Goal: Task Accomplishment & Management: Use online tool/utility

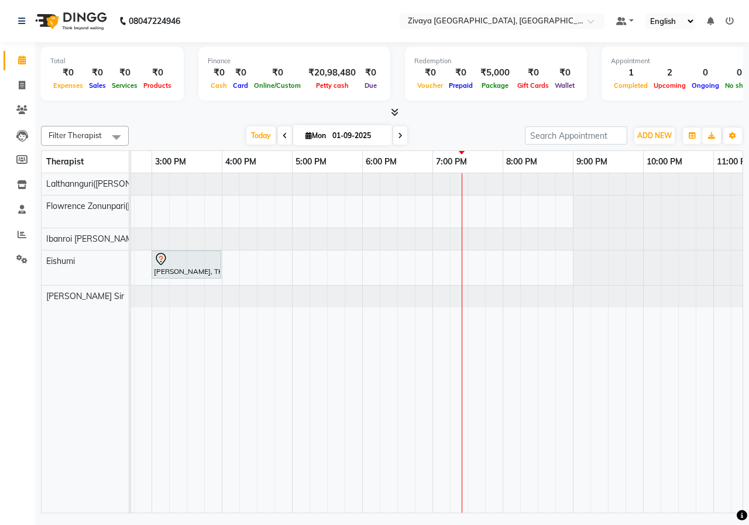
scroll to position [0, 458]
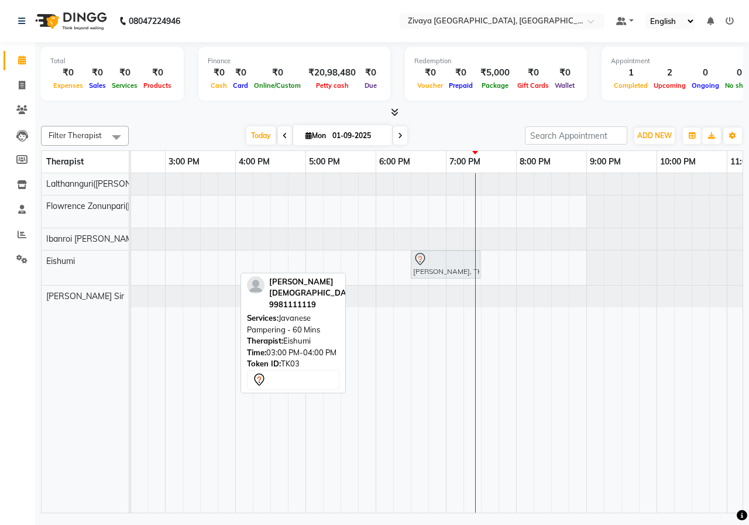
drag, startPoint x: 209, startPoint y: 271, endPoint x: 448, endPoint y: 281, distance: 239.6
click at [448, 281] on div "[PERSON_NAME], TK02, 08:00 AM-09:30 AM, Javanese Pampering - 90 Mins [PERSON_NA…" at bounding box center [235, 342] width 1124 height 339
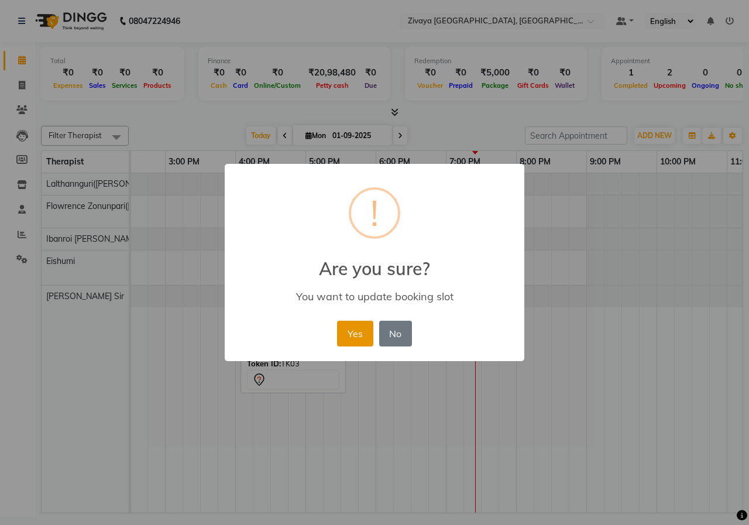
click at [360, 337] on button "Yes" at bounding box center [355, 334] width 36 height 26
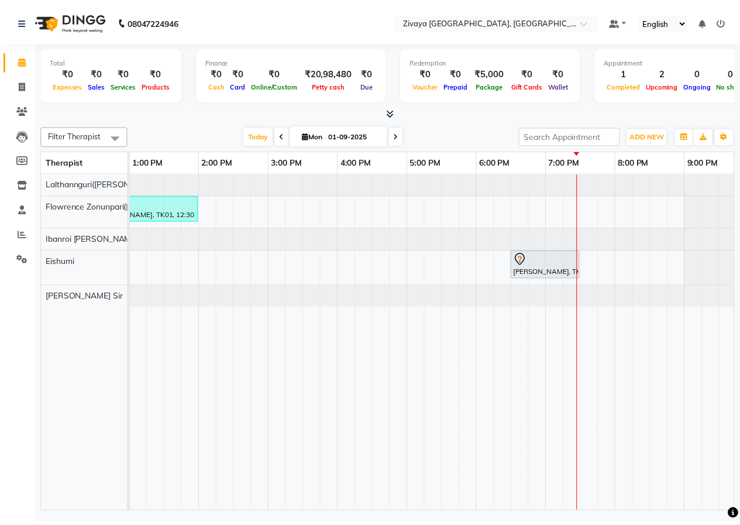
scroll to position [0, 369]
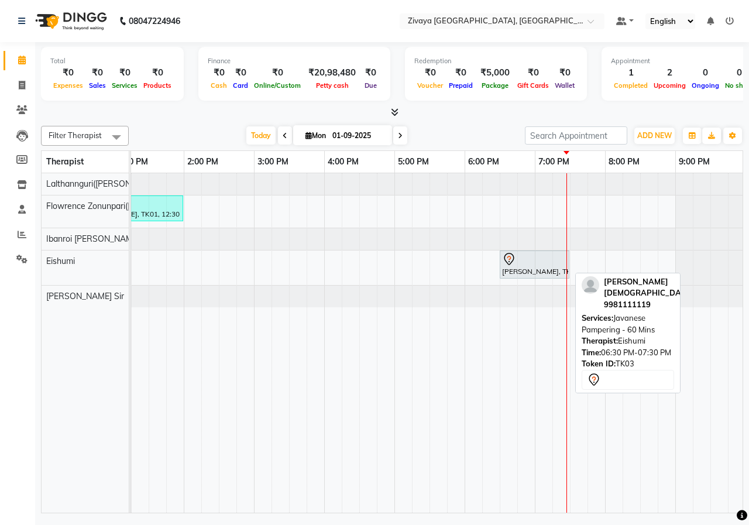
click at [525, 269] on div "[PERSON_NAME], TK03, 06:30 PM-07:30 PM, Javanese Pampering - 60 Mins" at bounding box center [534, 264] width 67 height 25
click at [532, 266] on div "[PERSON_NAME], TK03, 06:30 PM-07:30 PM, Javanese Pampering - 60 Mins" at bounding box center [534, 264] width 67 height 25
select select "7"
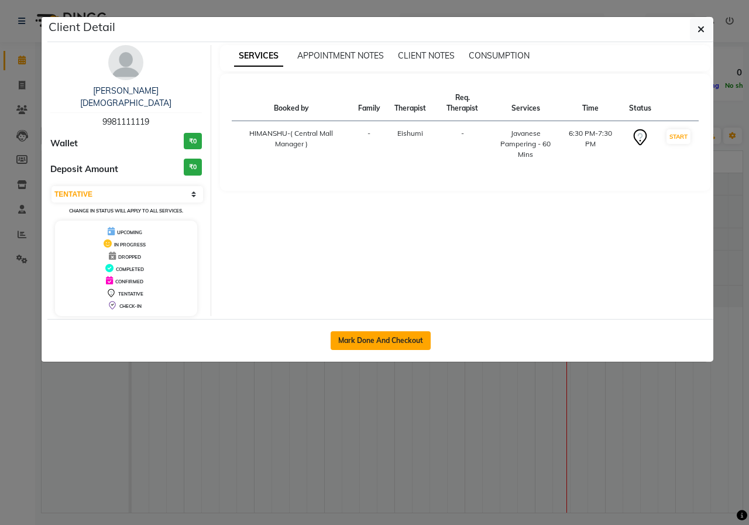
click at [421, 331] on button "Mark Done And Checkout" at bounding box center [381, 340] width 100 height 19
select select "6509"
select select "service"
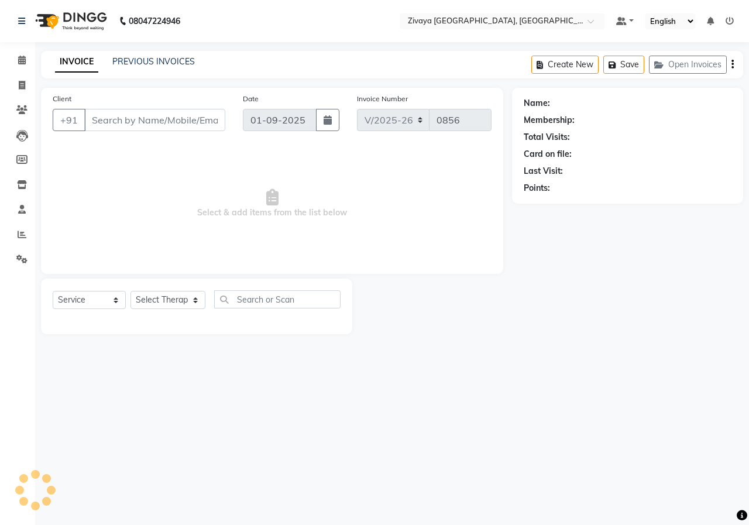
type input "9981111119"
select select "79832"
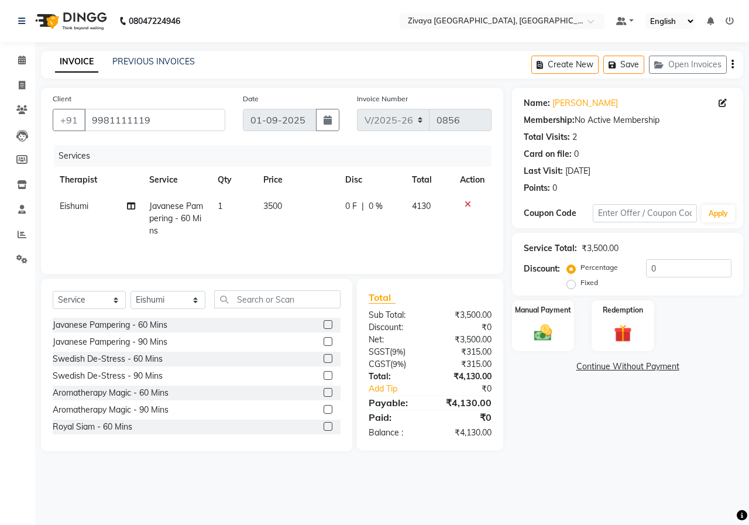
click at [581, 281] on label "Fixed" at bounding box center [590, 282] width 18 height 11
click at [574, 281] on input "Fixed" at bounding box center [573, 283] width 8 height 8
radio input "true"
click at [657, 266] on input "0" at bounding box center [688, 268] width 85 height 18
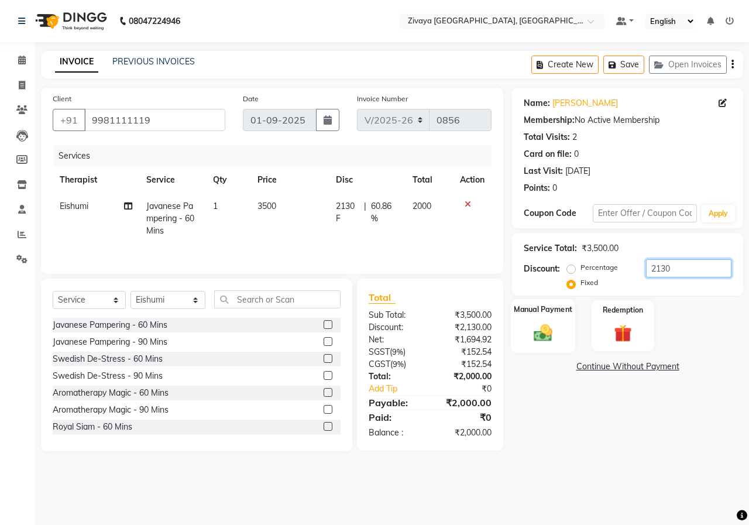
type input "2130"
click at [558, 321] on div "Manual Payment" at bounding box center [543, 326] width 65 height 54
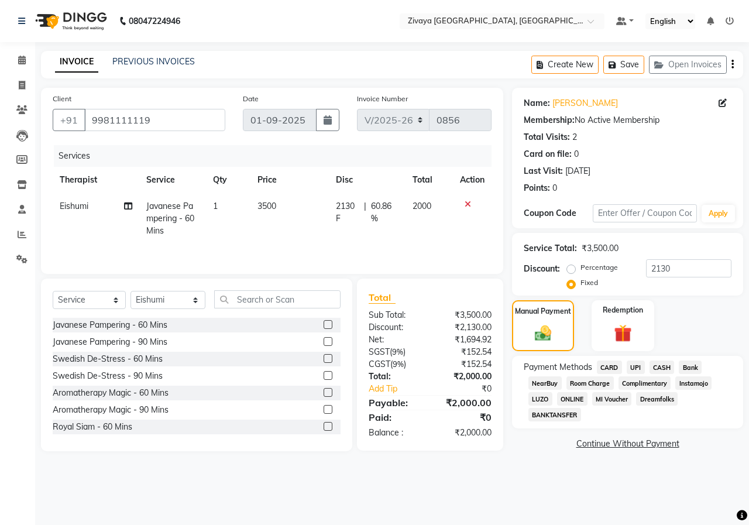
click at [656, 366] on span "CASH" at bounding box center [662, 367] width 25 height 13
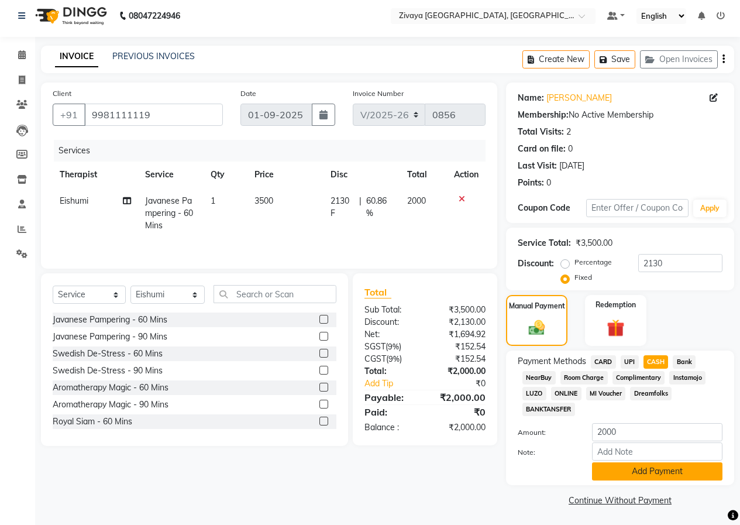
scroll to position [7, 0]
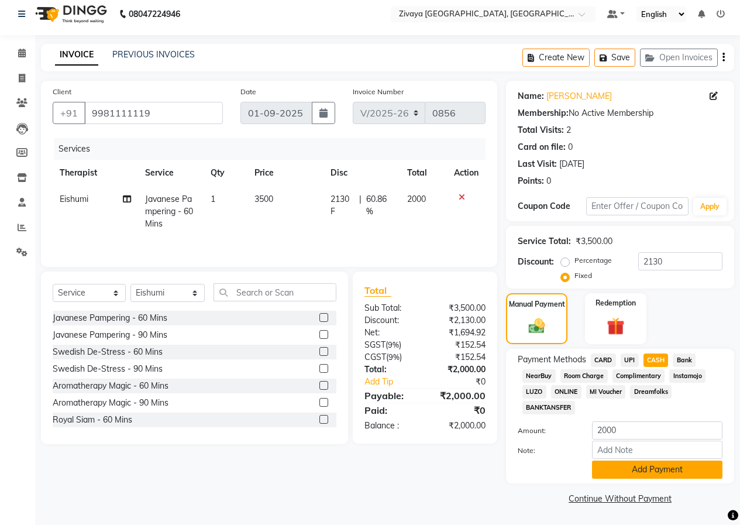
click at [685, 471] on button "Add Payment" at bounding box center [657, 470] width 131 height 18
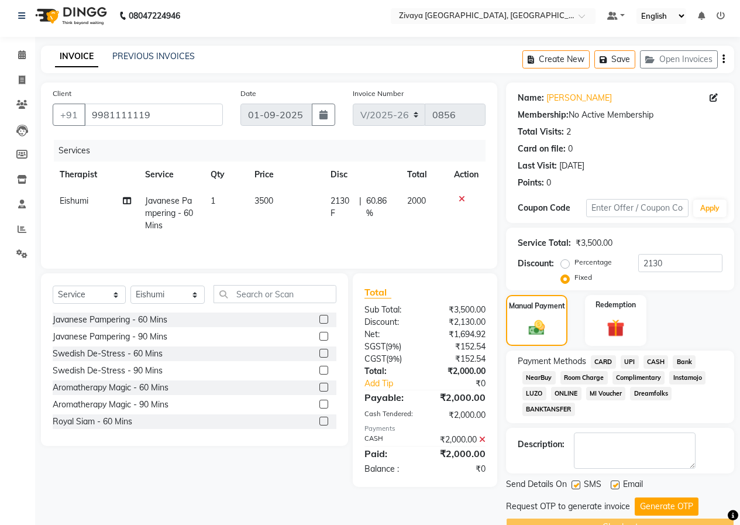
scroll to position [0, 0]
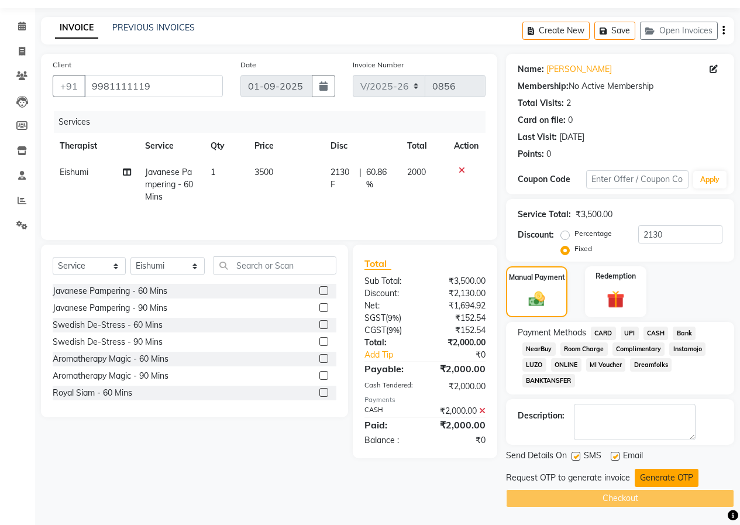
click at [677, 476] on button "Generate OTP" at bounding box center [667, 478] width 64 height 18
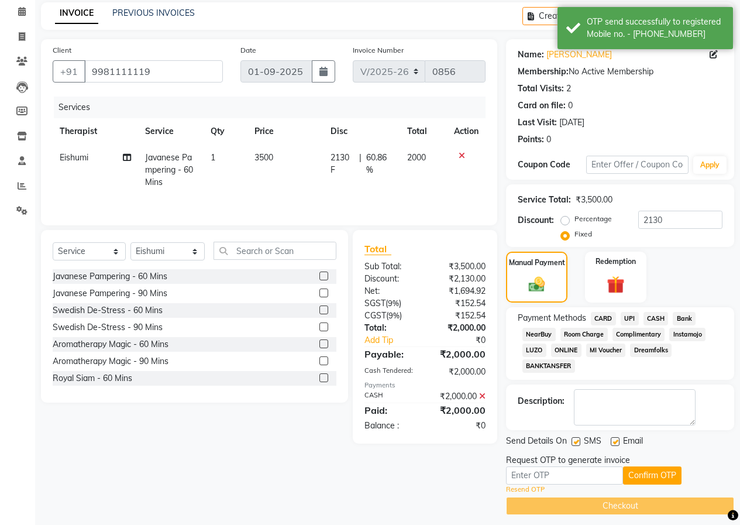
scroll to position [56, 0]
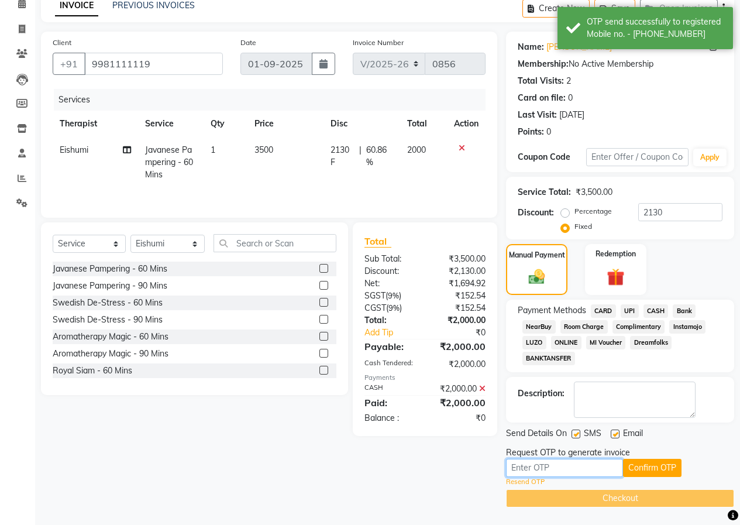
click at [571, 464] on input "text" at bounding box center [564, 468] width 117 height 18
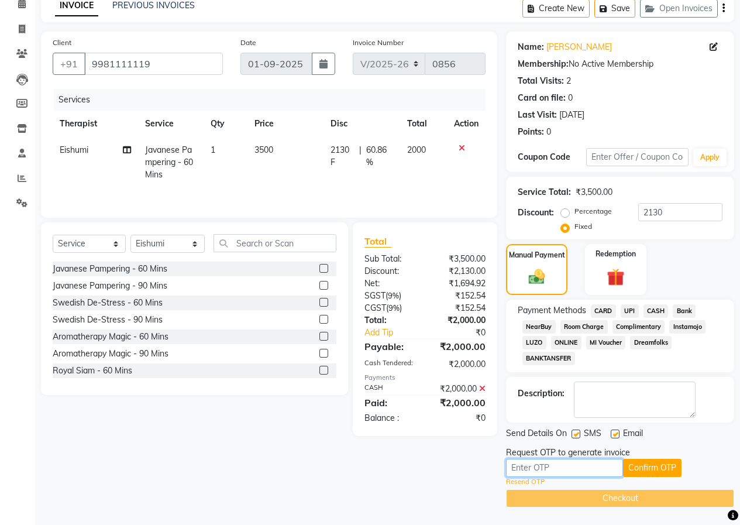
click at [548, 473] on input "text" at bounding box center [564, 468] width 117 height 18
click at [641, 471] on button "Confirm OTP" at bounding box center [652, 468] width 59 height 18
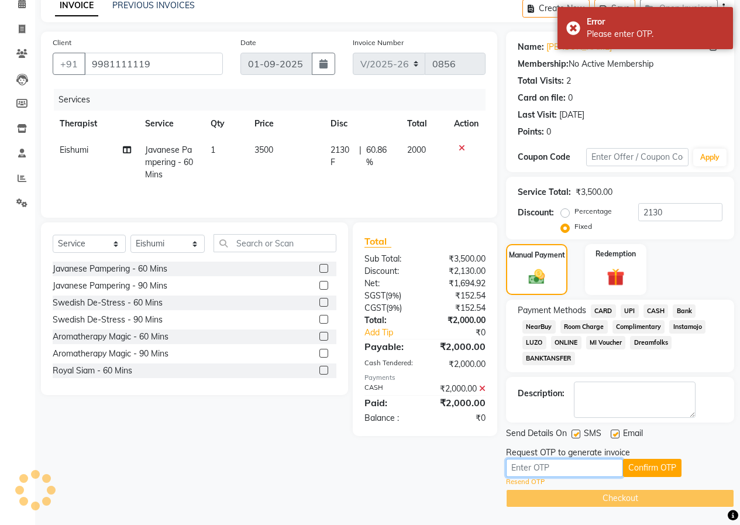
click at [574, 470] on input "text" at bounding box center [564, 468] width 117 height 18
type input "2465"
click at [657, 466] on button "Confirm OTP" at bounding box center [652, 468] width 59 height 18
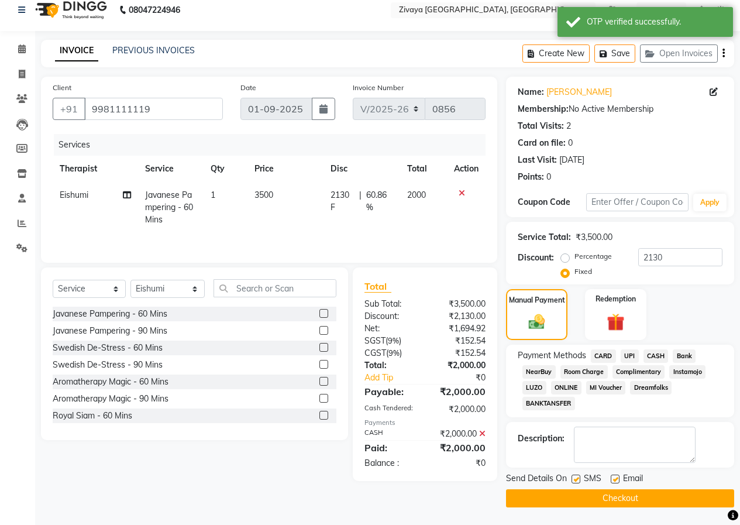
click at [577, 499] on button "Checkout" at bounding box center [620, 498] width 228 height 18
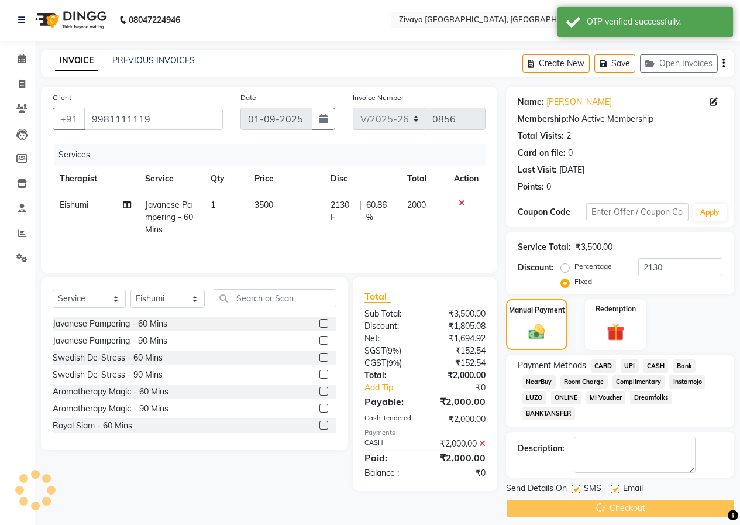
scroll to position [0, 0]
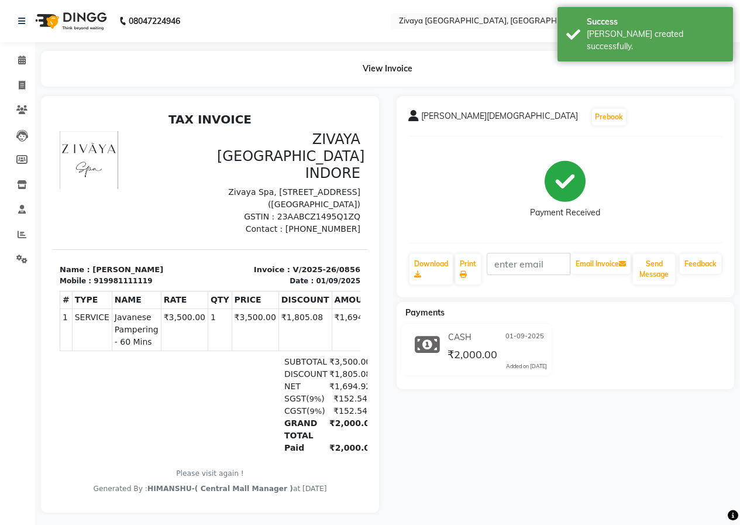
click at [68, 23] on img at bounding box center [70, 21] width 80 height 33
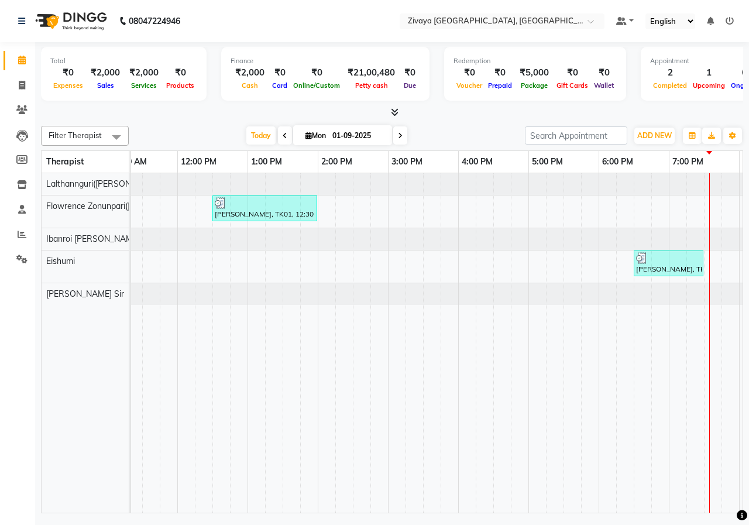
scroll to position [0, 294]
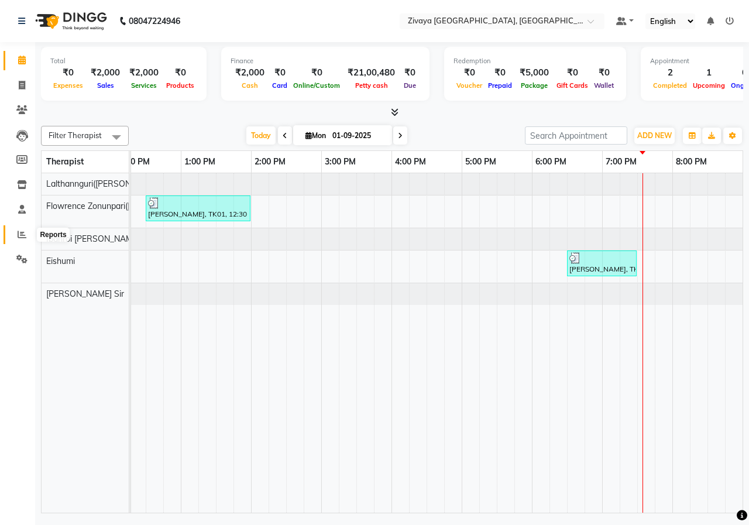
click at [21, 234] on icon at bounding box center [22, 234] width 9 height 9
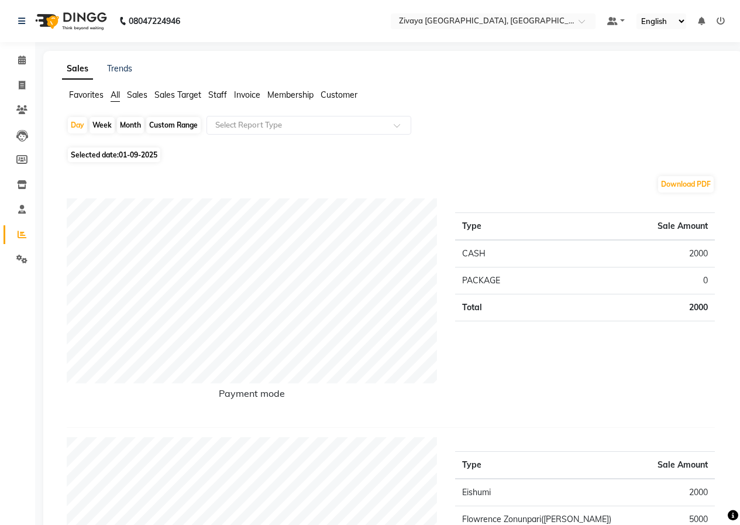
click at [71, 21] on img at bounding box center [70, 21] width 80 height 33
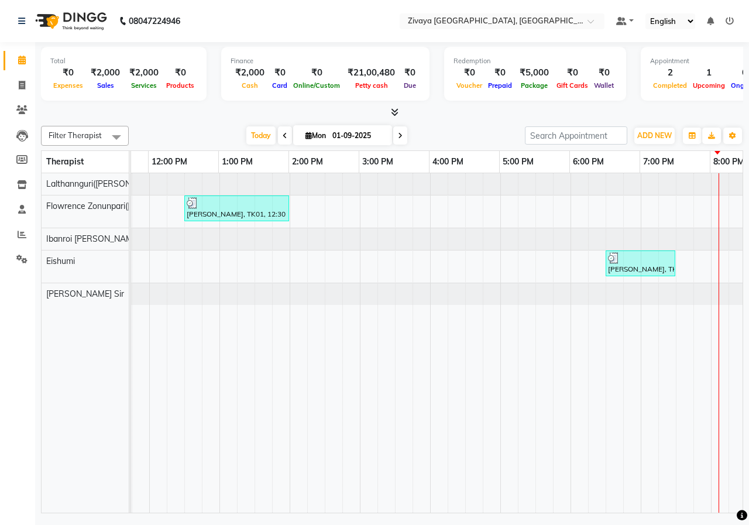
scroll to position [0, 263]
click at [22, 238] on icon at bounding box center [22, 234] width 9 height 9
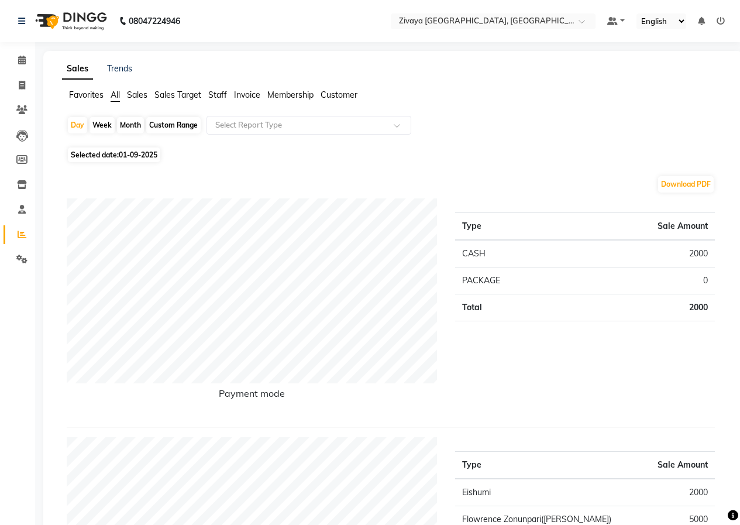
click at [70, 18] on img at bounding box center [70, 21] width 80 height 33
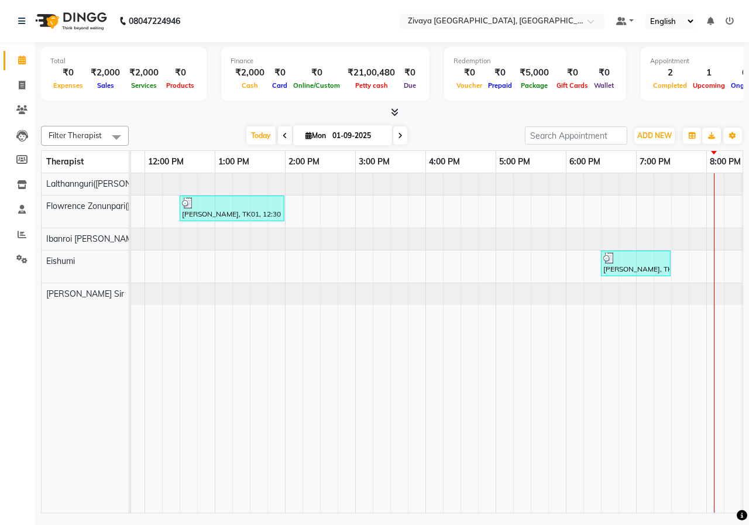
scroll to position [0, 274]
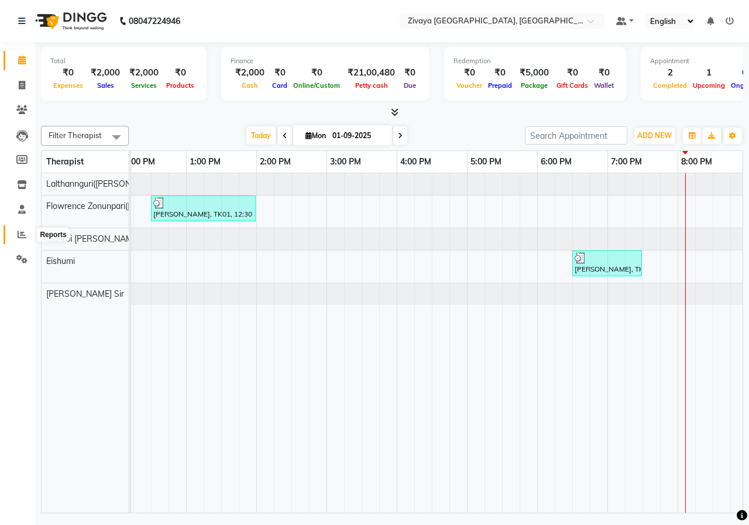
click at [20, 236] on icon at bounding box center [22, 234] width 9 height 9
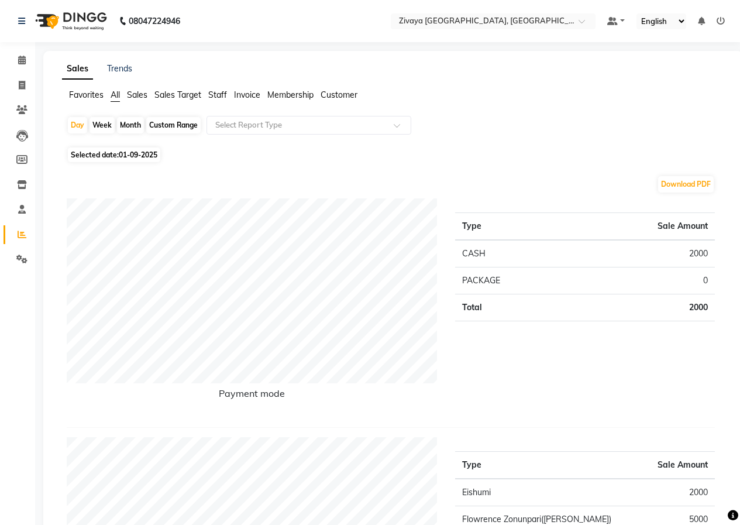
click at [72, 22] on img at bounding box center [70, 21] width 80 height 33
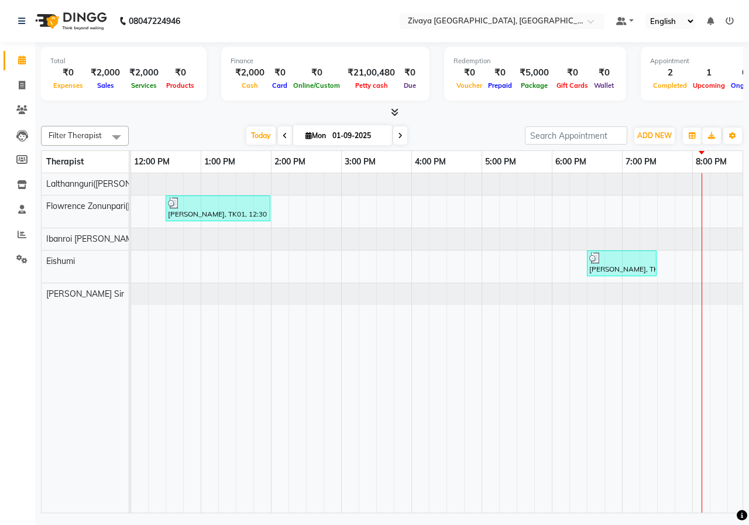
scroll to position [0, 227]
